Goal: Navigation & Orientation: Find specific page/section

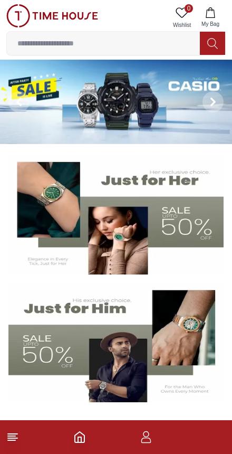
click at [202, 443] on footer at bounding box center [116, 437] width 232 height 34
click at [148, 442] on icon "button" at bounding box center [147, 440] width 10 height 5
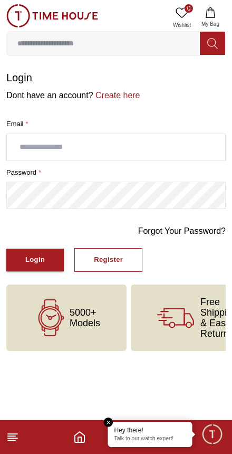
click at [80, 436] on icon "Home" at bounding box center [79, 437] width 13 height 13
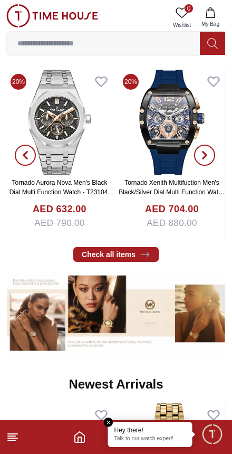
scroll to position [421, 0]
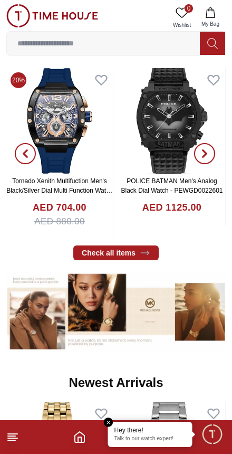
click at [14, 438] on line at bounding box center [13, 438] width 10 height 0
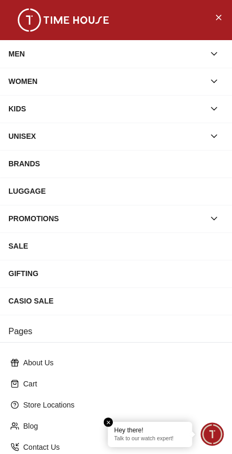
click at [171, 58] on div "MEN" at bounding box center [106, 53] width 196 height 19
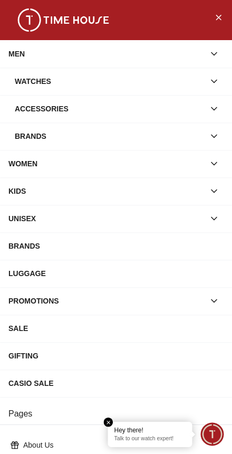
click at [129, 166] on div "WOMEN" at bounding box center [106, 163] width 196 height 19
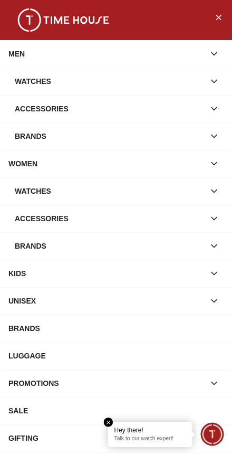
click at [215, 193] on icon "button" at bounding box center [214, 191] width 11 height 11
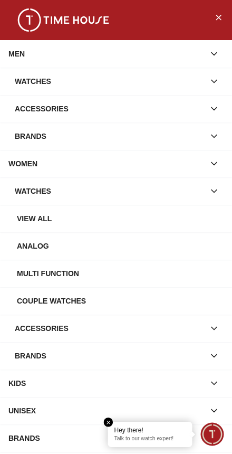
click at [101, 251] on div "Analog" at bounding box center [120, 246] width 207 height 19
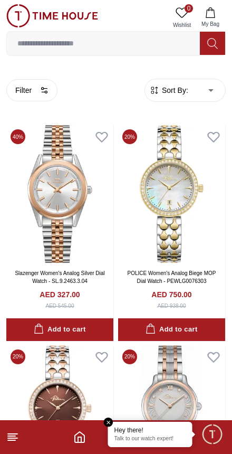
click at [13, 437] on icon at bounding box center [12, 437] width 13 height 13
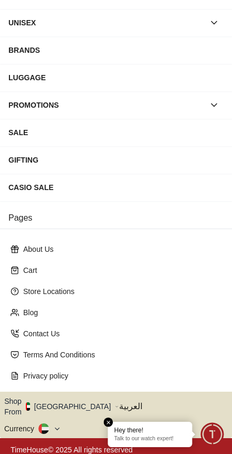
scroll to position [112, 0]
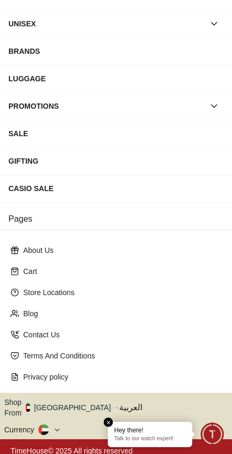
click at [74, 404] on button "Shop From [GEOGRAPHIC_DATA]" at bounding box center [61, 407] width 115 height 21
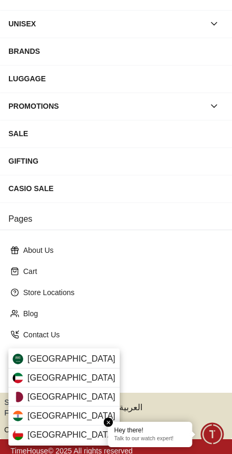
click at [82, 361] on div "[GEOGRAPHIC_DATA]" at bounding box center [63, 359] width 111 height 19
